Goal: Task Accomplishment & Management: Use online tool/utility

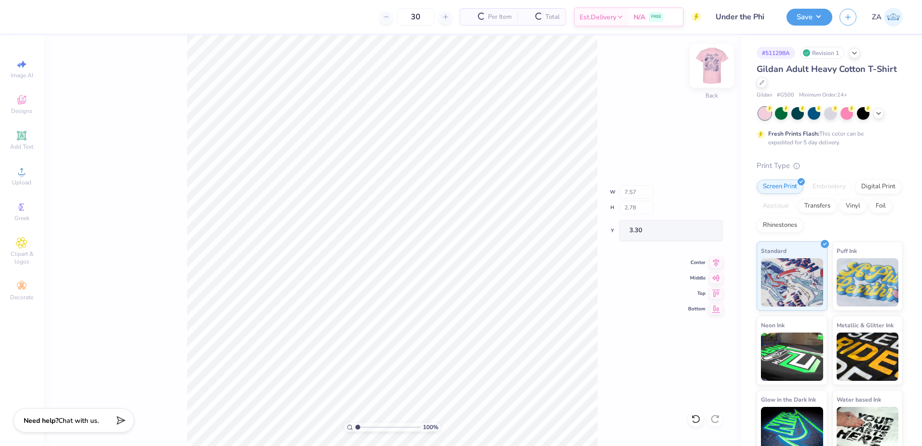
click at [715, 64] on img at bounding box center [712, 65] width 39 height 39
click at [22, 149] on span "Add Text" at bounding box center [21, 147] width 23 height 8
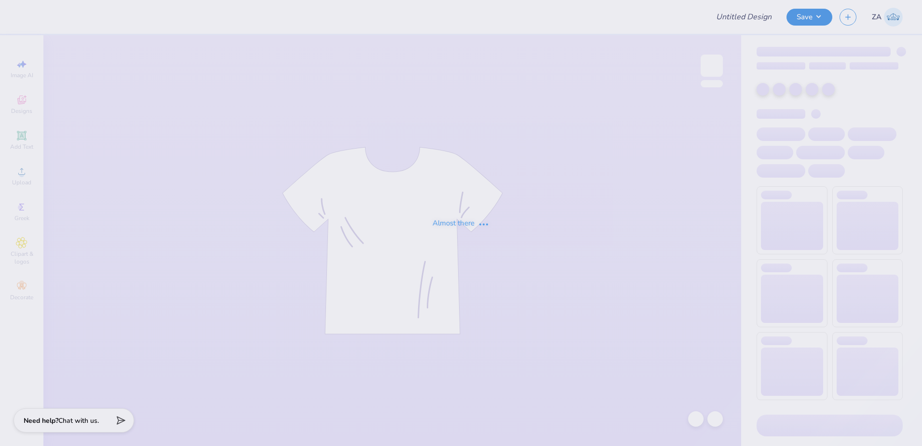
type input "Under the Phi"
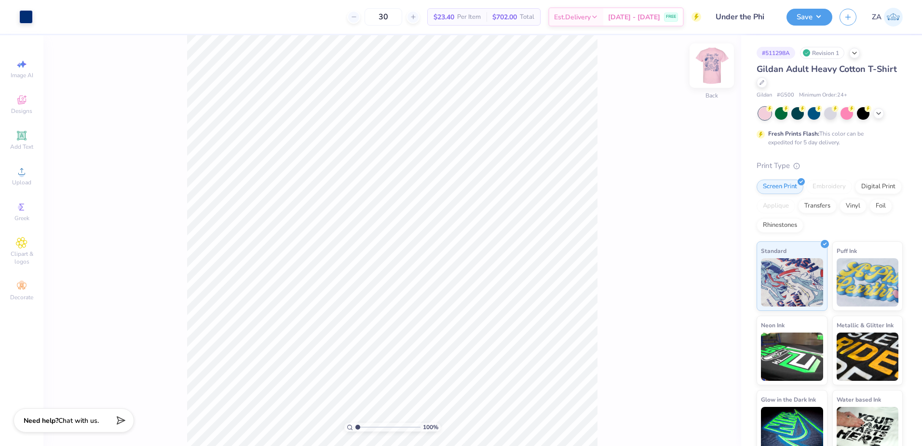
click at [719, 72] on img at bounding box center [712, 65] width 39 height 39
click at [26, 179] on span "Upload" at bounding box center [21, 182] width 19 height 8
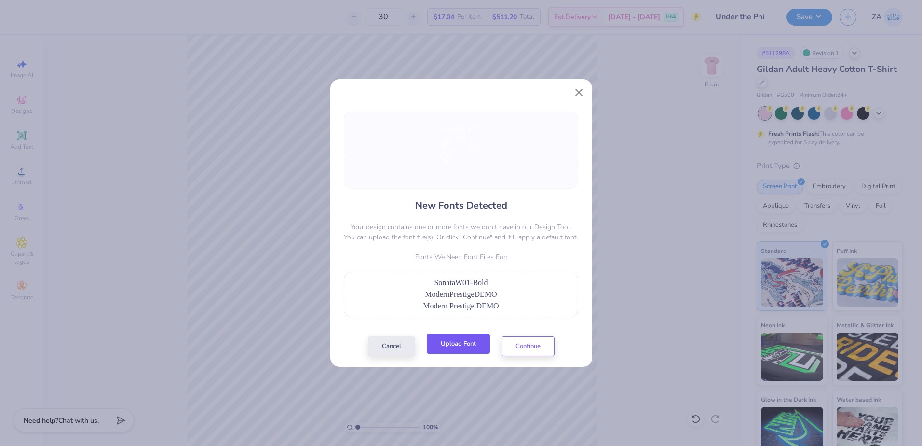
click at [456, 348] on button "Upload Font" at bounding box center [458, 344] width 63 height 20
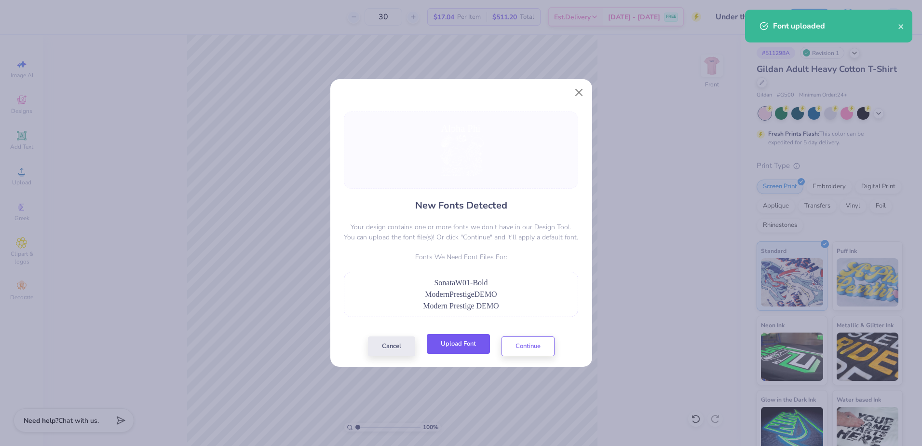
click at [449, 336] on button "Upload Font" at bounding box center [458, 344] width 63 height 20
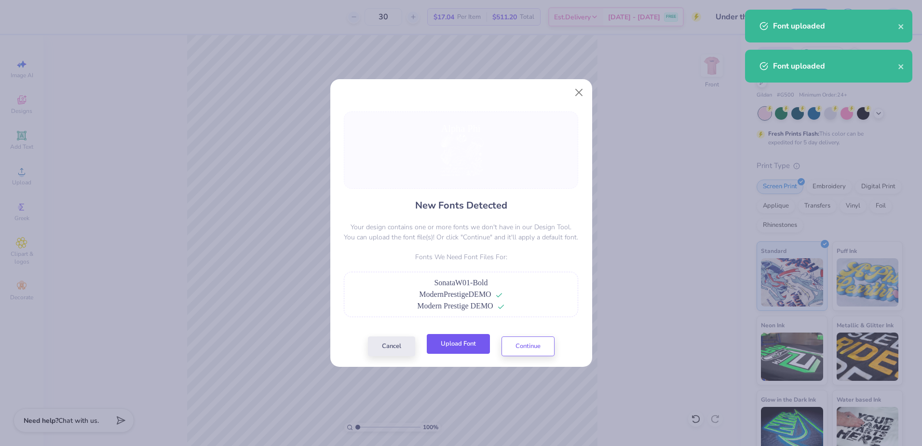
click at [467, 344] on button "Upload Font" at bounding box center [458, 344] width 63 height 20
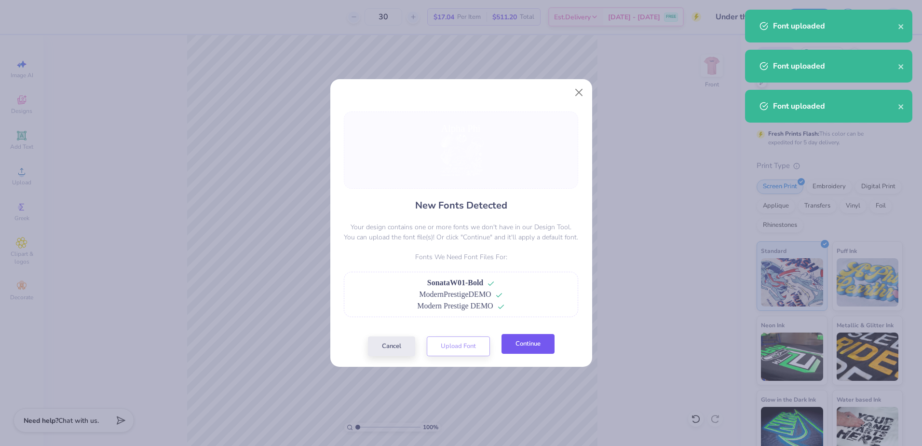
click at [545, 340] on button "Continue" at bounding box center [528, 344] width 53 height 20
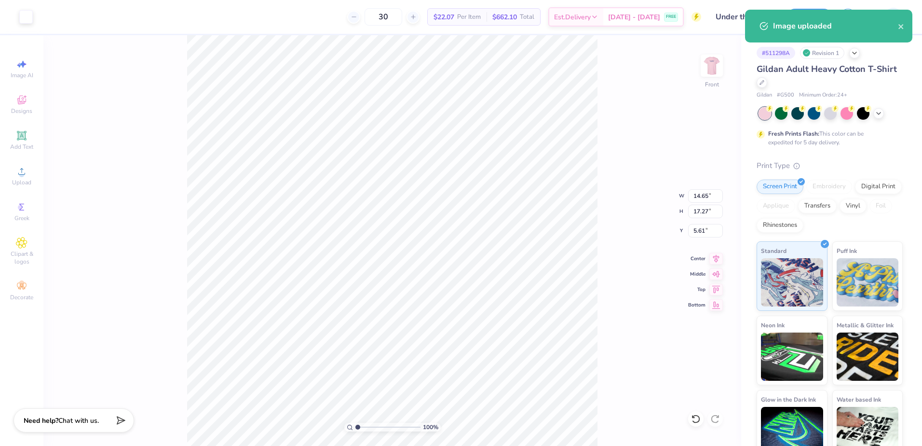
type input "12.37"
type input "14.59"
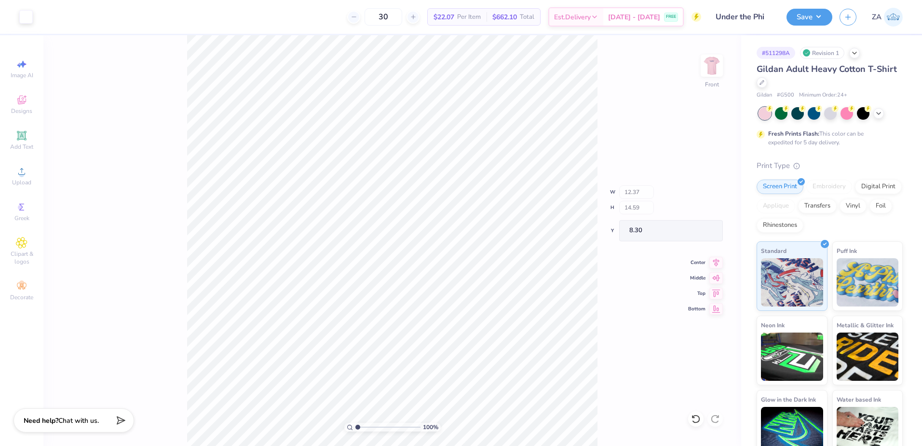
type input "4.33"
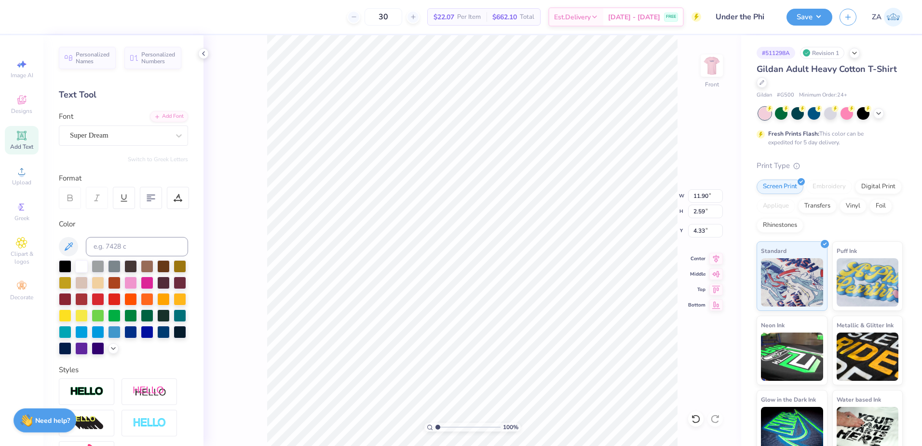
click at [123, 124] on div "Font Super Dream" at bounding box center [123, 128] width 129 height 35
click at [123, 132] on div "Super Dream" at bounding box center [119, 135] width 101 height 15
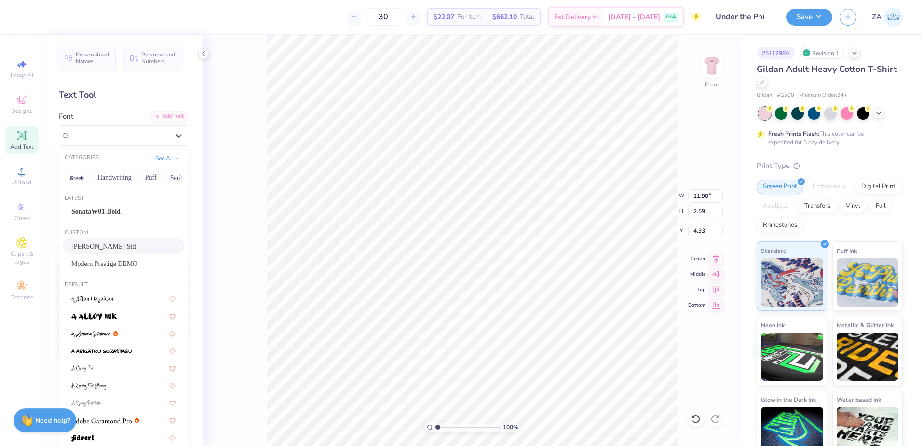
click at [105, 245] on div "Helinda Rook Std" at bounding box center [123, 246] width 104 height 10
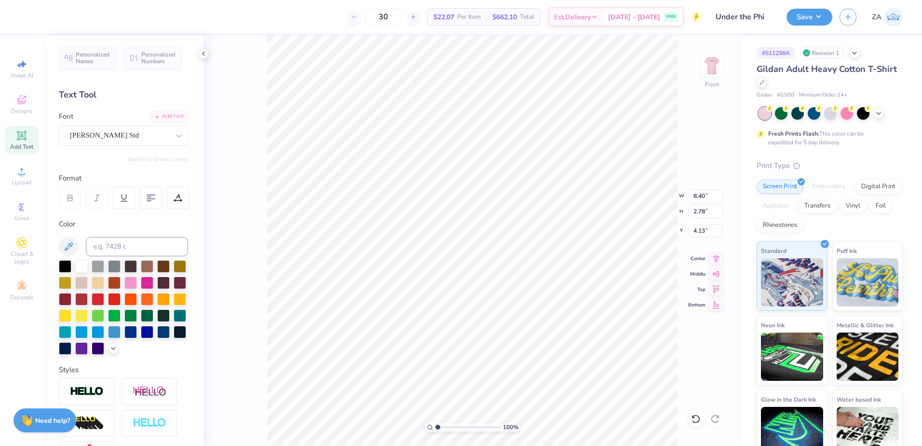
type input "8.40"
type input "2.78"
type input "4.13"
click at [128, 132] on div "Helinda Rook Std" at bounding box center [119, 135] width 101 height 15
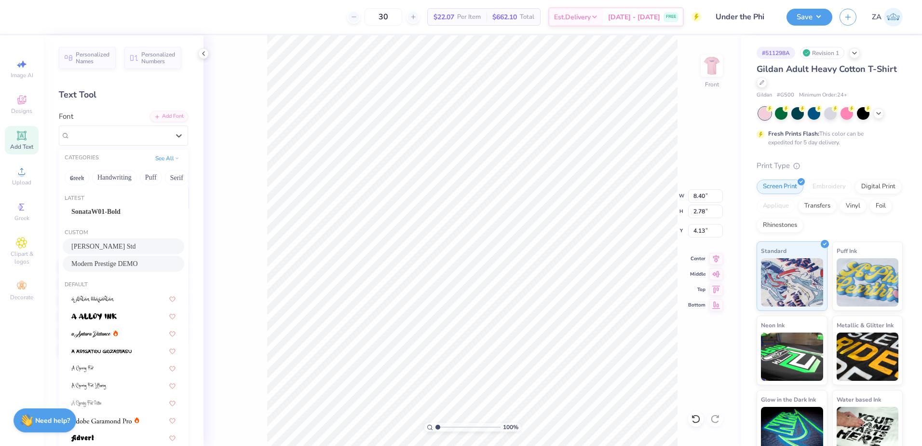
click at [110, 266] on span "Modern Prestige DEMO" at bounding box center [104, 264] width 67 height 10
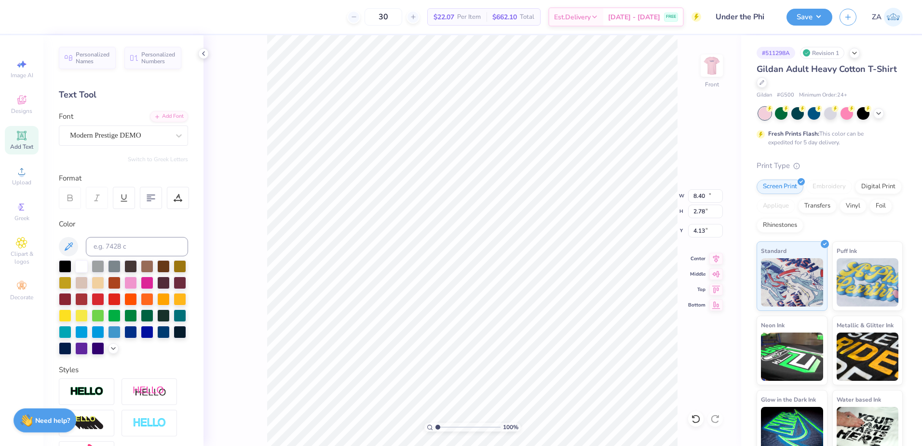
type input "11.35"
type input "2.49"
type input "4.12"
click at [138, 137] on div "Super Dream" at bounding box center [119, 135] width 101 height 15
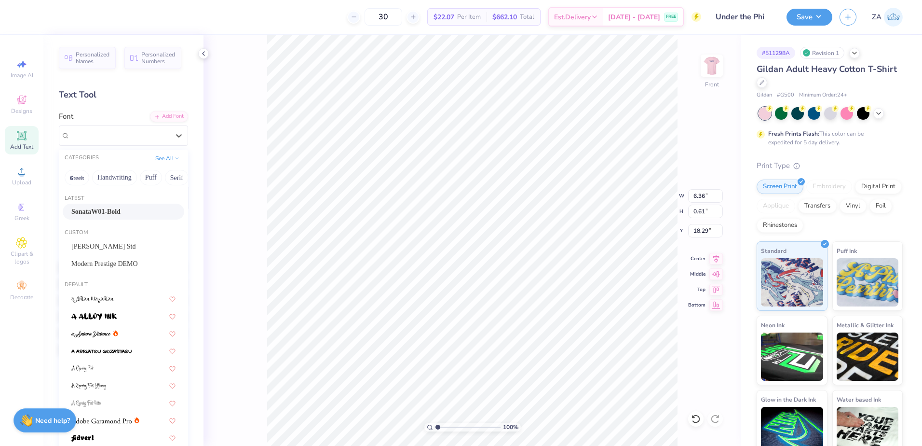
click at [120, 212] on div "SonataW01-Bold" at bounding box center [123, 211] width 104 height 10
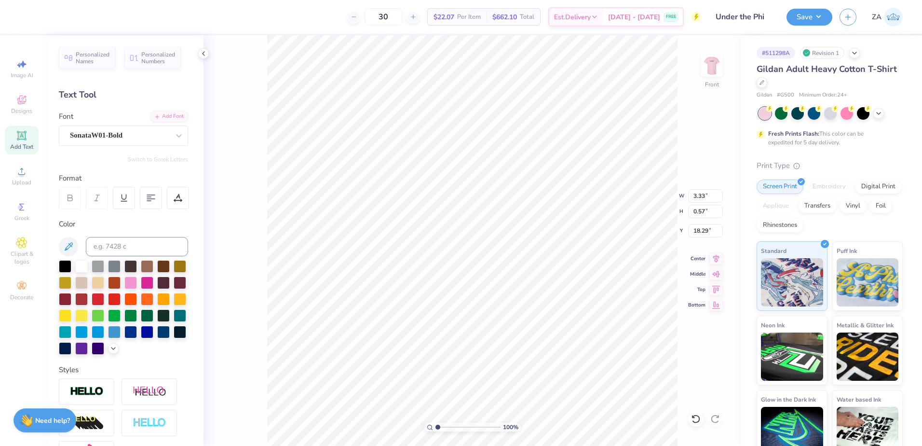
type input "3.33"
type input "0.57"
type input "18.35"
drag, startPoint x: 438, startPoint y: 426, endPoint x: 446, endPoint y: 422, distance: 8.4
type input "2.23"
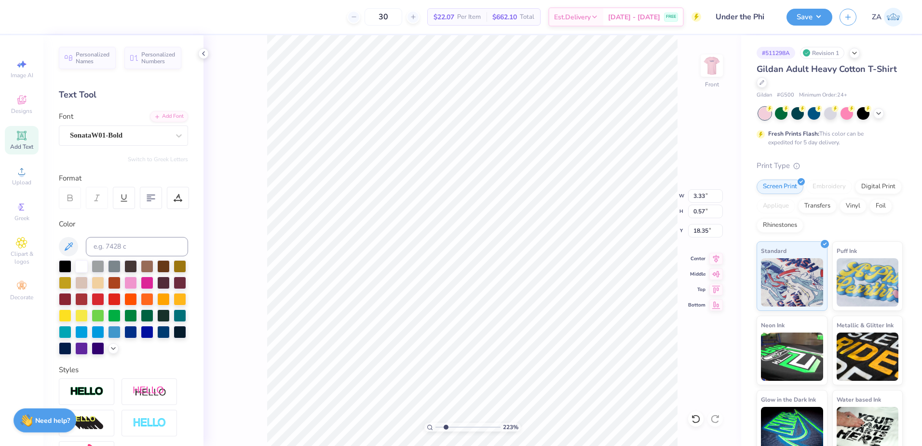
click at [446, 422] on input "range" at bounding box center [468, 426] width 65 height 9
click at [89, 399] on div at bounding box center [86, 391] width 55 height 27
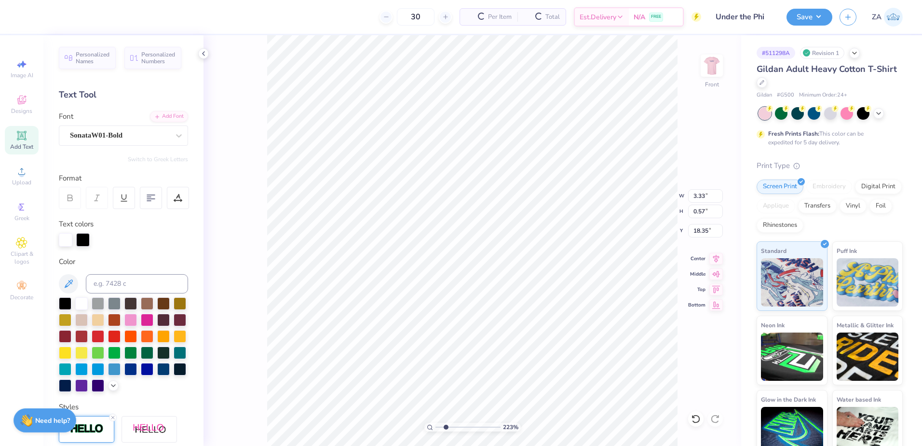
type input "3.35"
type input "0.59"
click at [126, 284] on input at bounding box center [137, 283] width 102 height 19
type input "288"
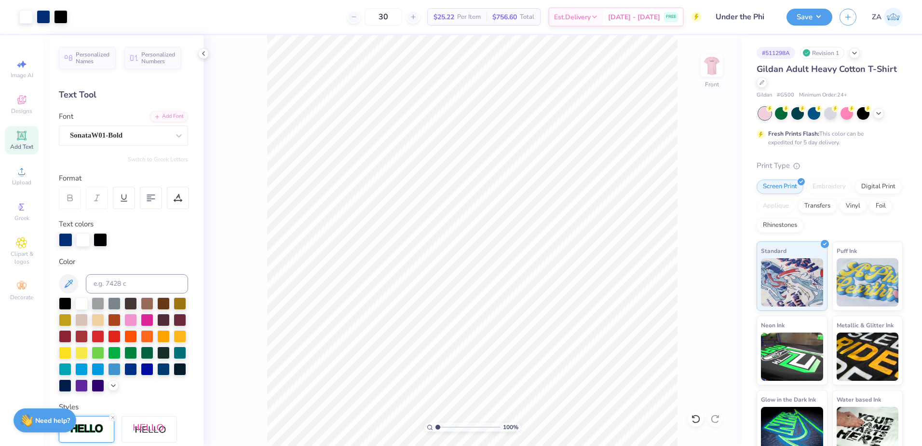
drag, startPoint x: 444, startPoint y: 426, endPoint x: 436, endPoint y: 426, distance: 7.7
type input "1"
click at [436, 426] on input "range" at bounding box center [468, 426] width 65 height 9
click at [60, 17] on div at bounding box center [61, 16] width 14 height 14
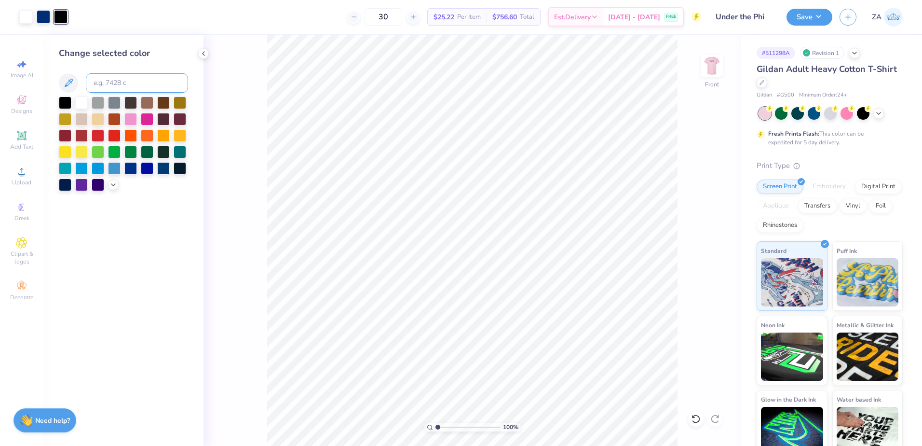
click at [106, 82] on input at bounding box center [137, 82] width 102 height 19
type input "288"
click at [144, 246] on div "Change selected color" at bounding box center [123, 240] width 160 height 410
drag, startPoint x: 438, startPoint y: 425, endPoint x: 444, endPoint y: 426, distance: 6.0
type input "2.01"
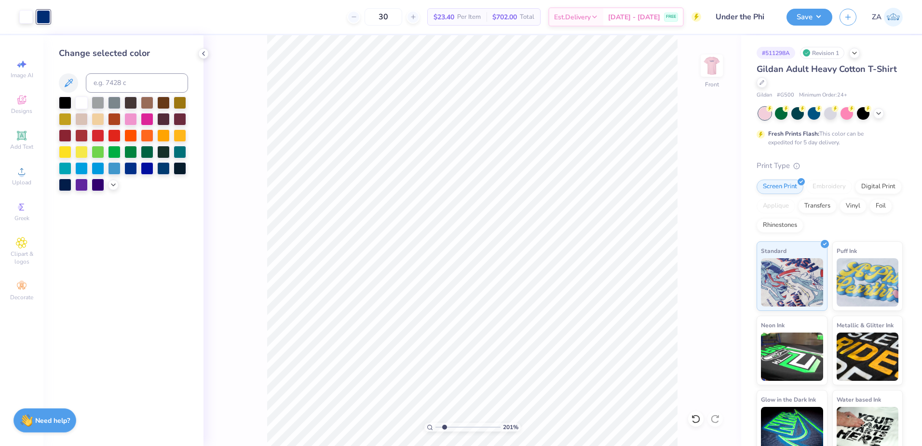
click at [444, 426] on input "range" at bounding box center [468, 426] width 65 height 9
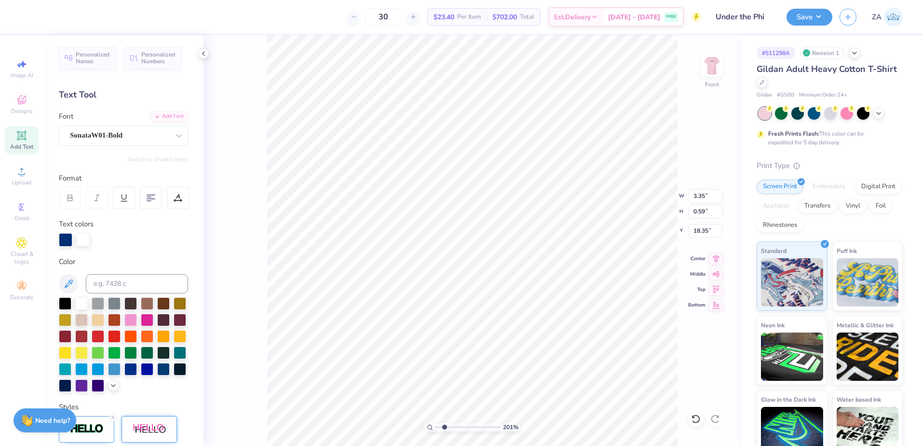
scroll to position [96, 0]
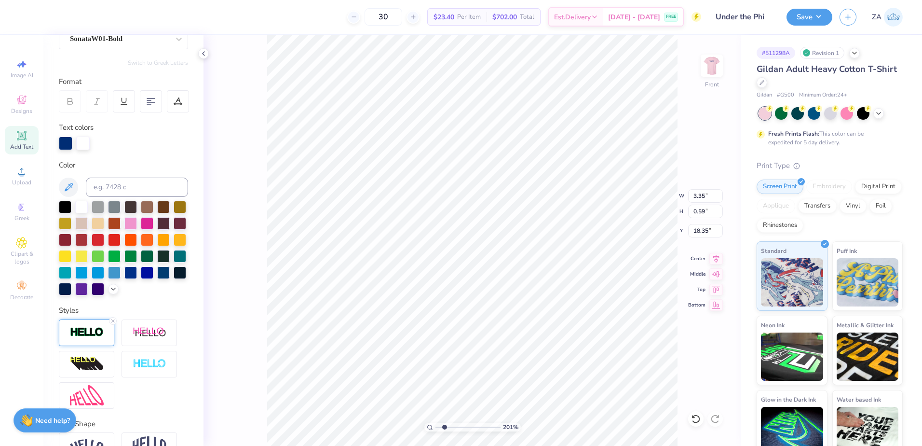
click at [86, 338] on img at bounding box center [87, 332] width 34 height 11
drag, startPoint x: 168, startPoint y: 396, endPoint x: 152, endPoint y: 396, distance: 15.4
click at [159, 386] on input "1" at bounding box center [173, 380] width 29 height 12
click at [149, 319] on div "Personalized Names Personalized Numbers Text Tool Add Font Font SonataW01-Bold …" at bounding box center [123, 240] width 160 height 410
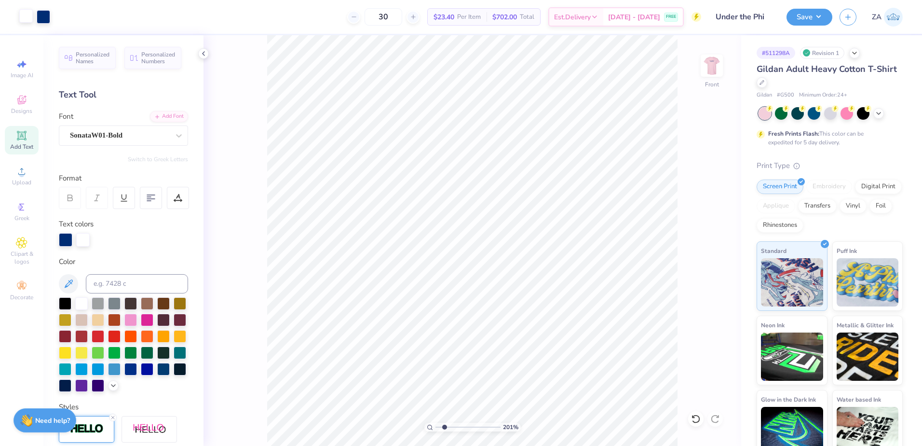
click at [23, 15] on div at bounding box center [26, 16] width 14 height 14
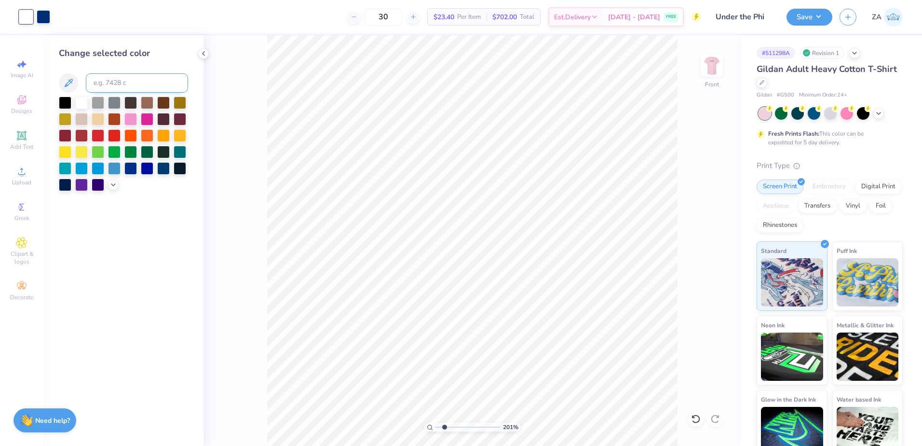
click at [115, 88] on input at bounding box center [137, 82] width 102 height 19
type input "288"
drag, startPoint x: 443, startPoint y: 426, endPoint x: 437, endPoint y: 428, distance: 6.0
type input "1"
click at [437, 428] on input "range" at bounding box center [468, 426] width 65 height 9
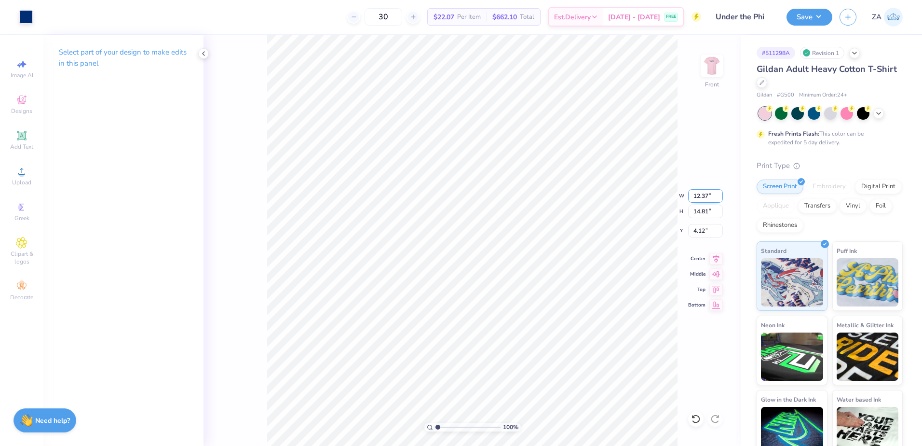
drag, startPoint x: 692, startPoint y: 200, endPoint x: 711, endPoint y: 202, distance: 19.4
click at [711, 202] on input "12.37" at bounding box center [705, 196] width 35 height 14
type input "11.00"
type input "13.17"
drag, startPoint x: 693, startPoint y: 233, endPoint x: 707, endPoint y: 233, distance: 14.0
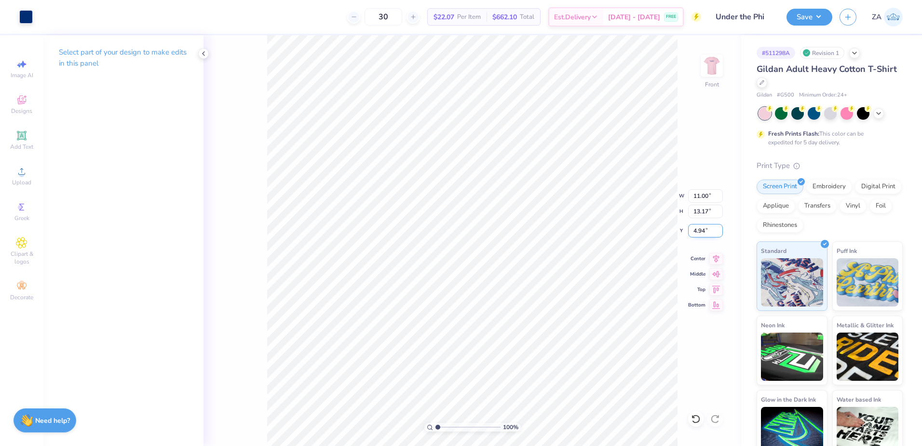
click at [707, 233] on input "4.94" at bounding box center [705, 231] width 35 height 14
type input "3.00"
click at [704, 62] on img at bounding box center [712, 65] width 39 height 39
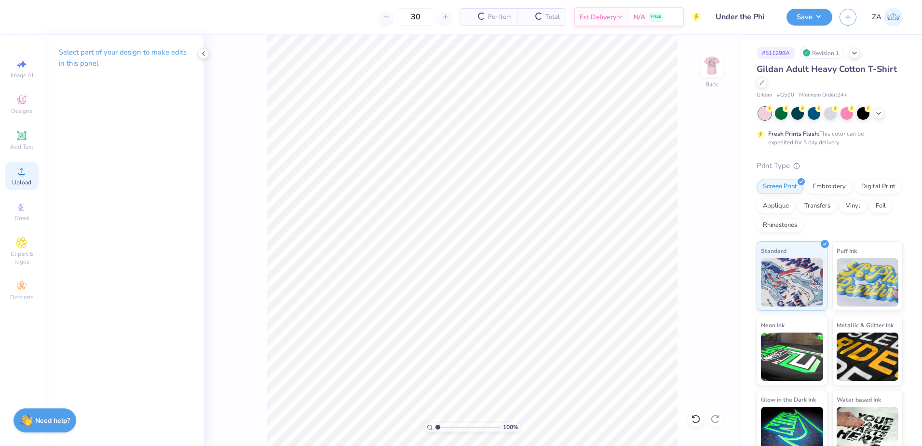
click at [19, 174] on icon at bounding box center [21, 171] width 7 height 7
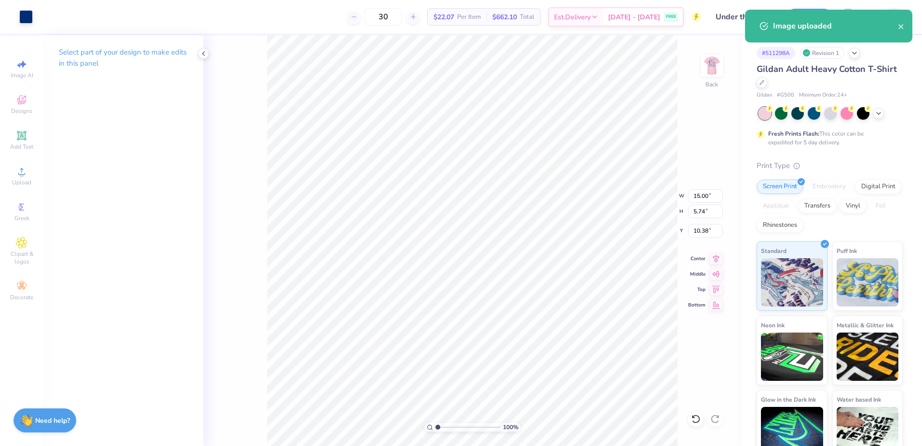
type input "10.91"
type input "4.17"
type input "4.46"
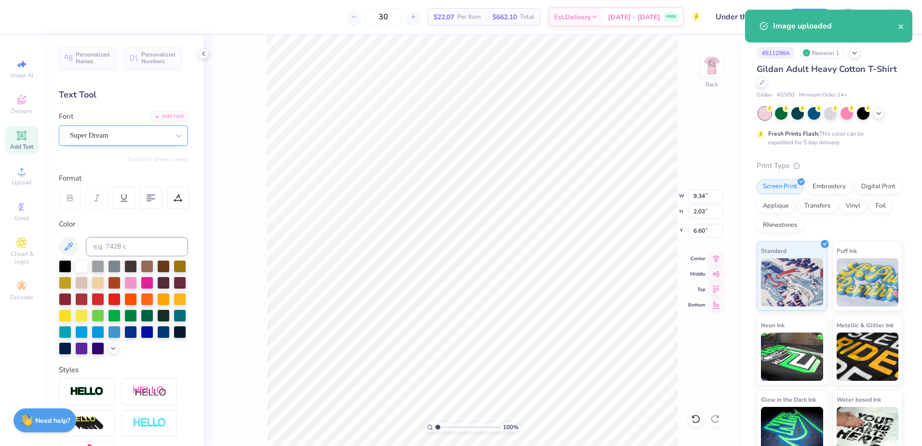
click at [132, 139] on div "Super Dream" at bounding box center [119, 135] width 101 height 15
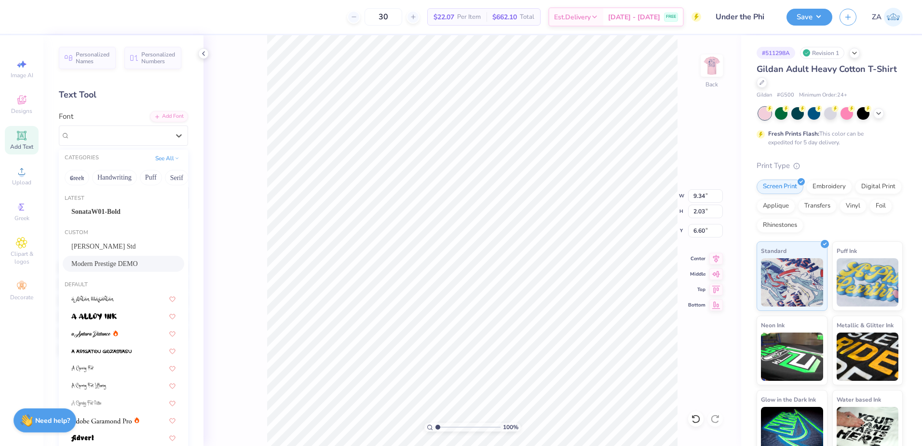
click at [106, 259] on span "Modern Prestige DEMO" at bounding box center [104, 264] width 67 height 10
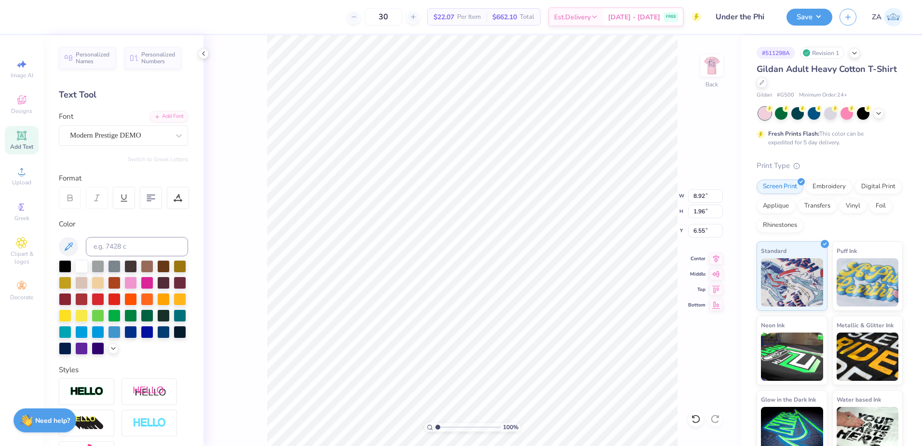
type input "8.92"
type input "1.96"
type input "6.48"
drag, startPoint x: 696, startPoint y: 194, endPoint x: 714, endPoint y: 195, distance: 17.9
click at [714, 195] on input "10.91" at bounding box center [705, 196] width 35 height 14
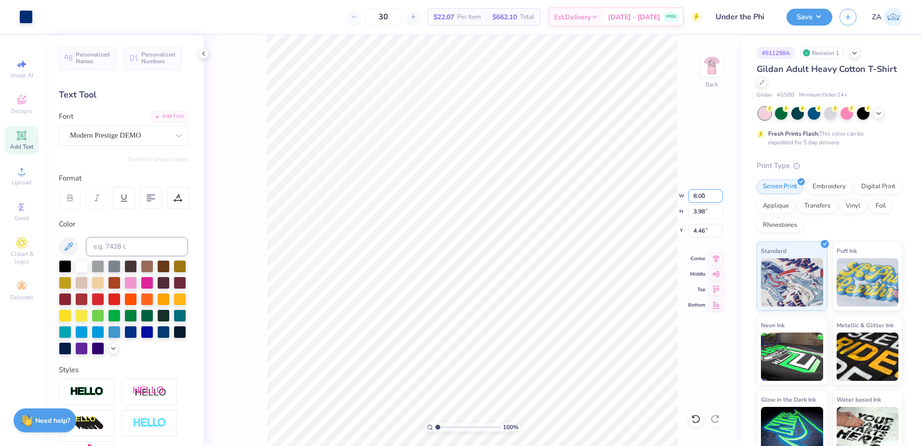
type input "8.00"
type input "2.92"
drag, startPoint x: 694, startPoint y: 231, endPoint x: 713, endPoint y: 232, distance: 19.8
click at [713, 232] on input "4.99" at bounding box center [705, 231] width 35 height 14
type input "3.00"
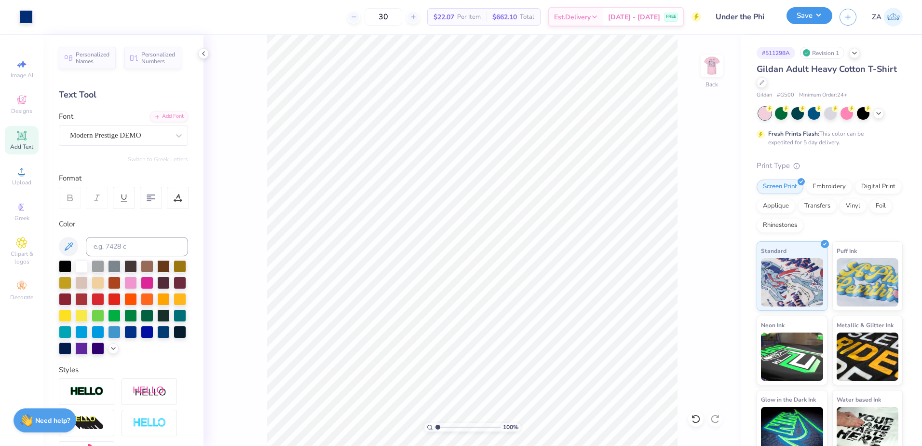
click at [796, 24] on button "Save" at bounding box center [810, 15] width 46 height 17
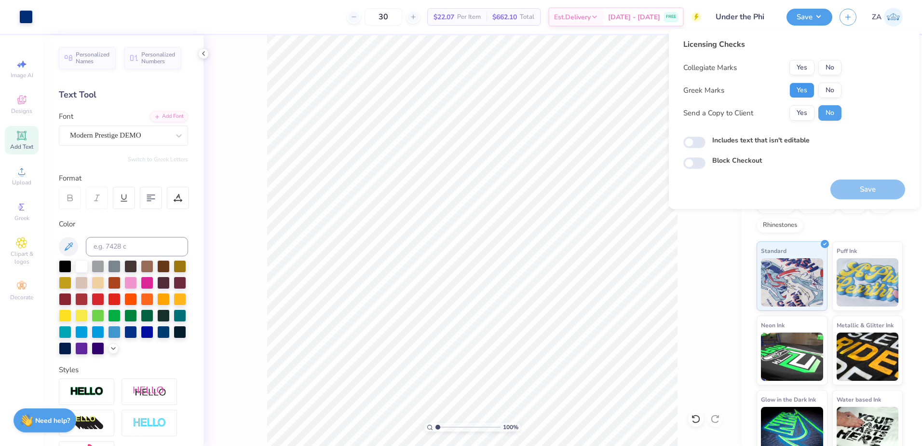
click at [803, 85] on button "Yes" at bounding box center [802, 89] width 25 height 15
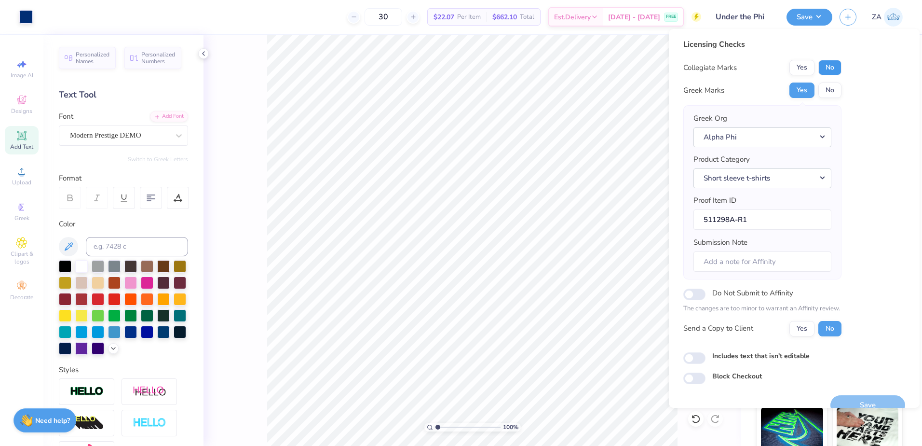
click at [825, 63] on button "No" at bounding box center [829, 67] width 23 height 15
click at [849, 398] on button "Save" at bounding box center [868, 405] width 75 height 20
